Goal: Information Seeking & Learning: Learn about a topic

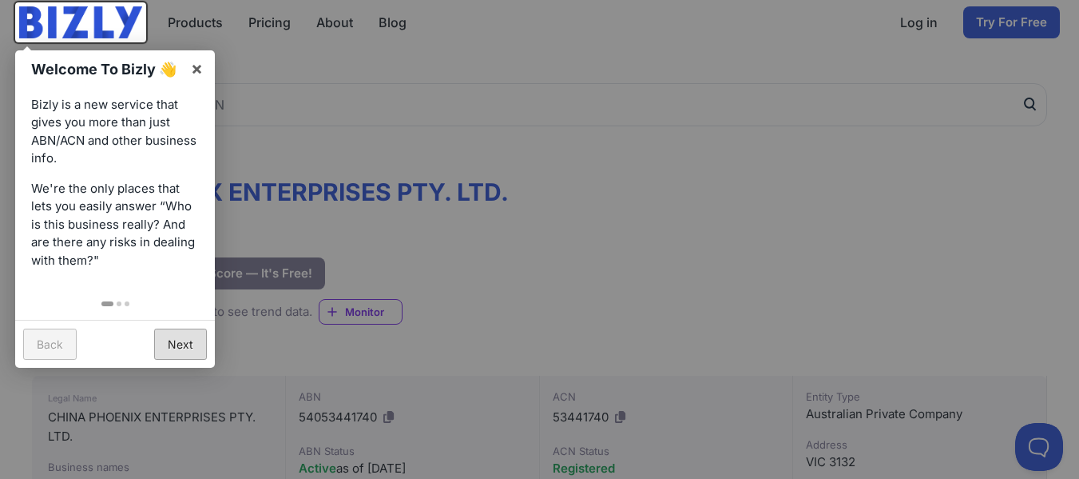
click at [193, 342] on link "Next" at bounding box center [180, 343] width 53 height 31
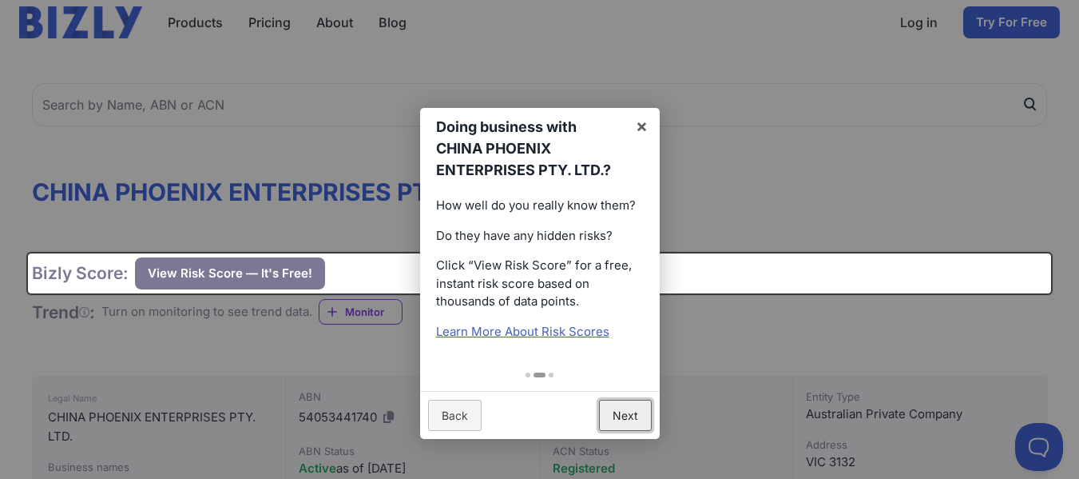
click at [630, 402] on link "Next" at bounding box center [625, 414] width 53 height 31
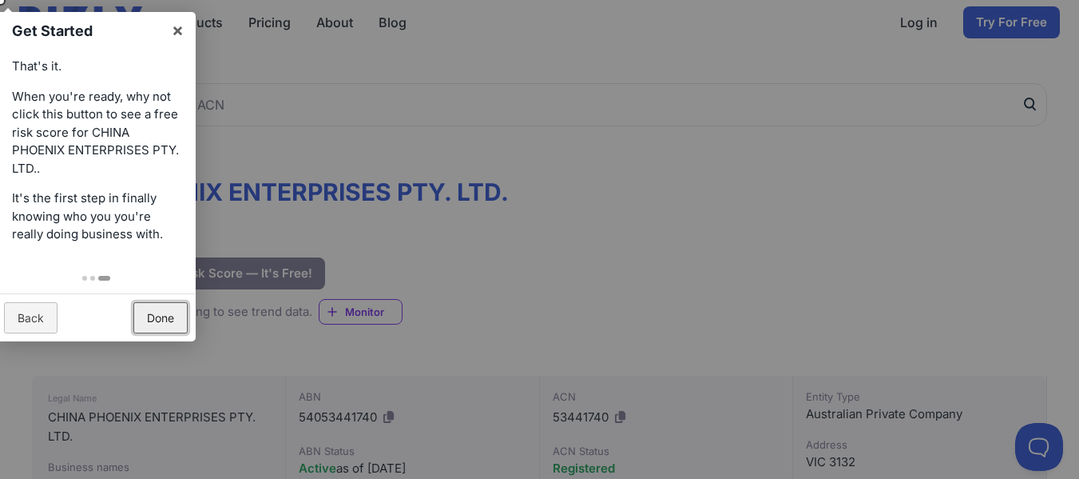
click at [167, 320] on link "Done" at bounding box center [160, 317] width 54 height 31
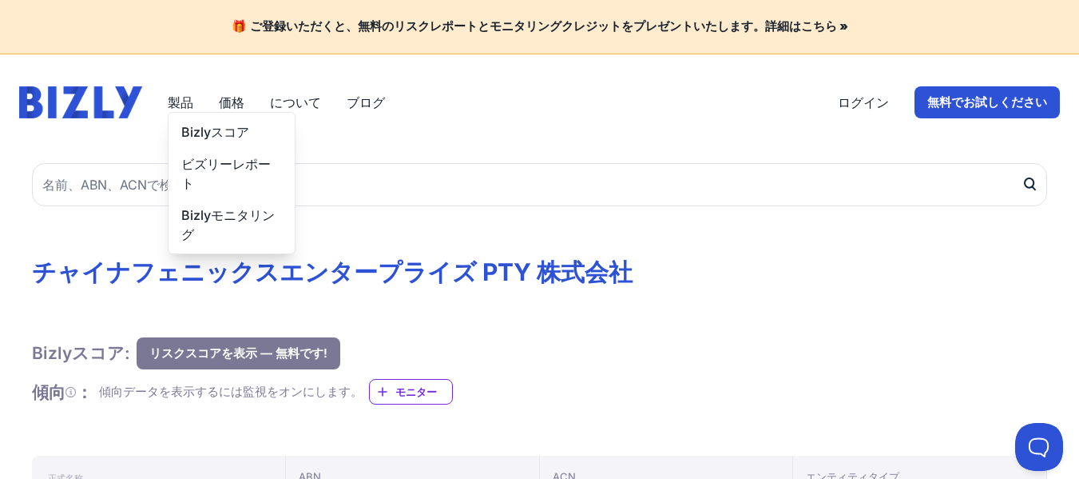
click at [184, 101] on font "製品" at bounding box center [181, 102] width 26 height 16
click at [185, 101] on font "製品" at bounding box center [181, 102] width 26 height 16
drag, startPoint x: 202, startPoint y: 129, endPoint x: 212, endPoint y: 130, distance: 9.6
click at [202, 129] on font "Bizlyスコア" at bounding box center [215, 132] width 68 height 16
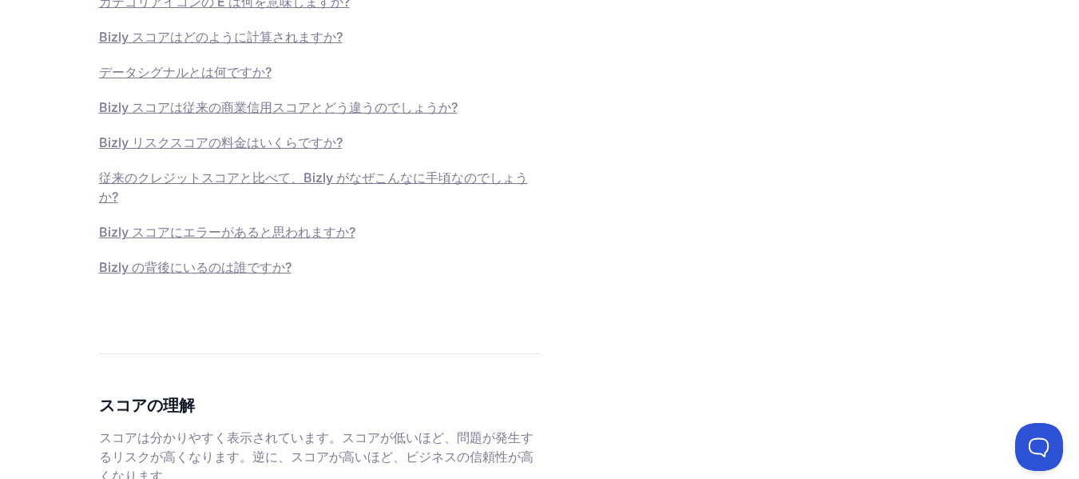
scroll to position [1198, 0]
